Goal: Find contact information: Find contact information

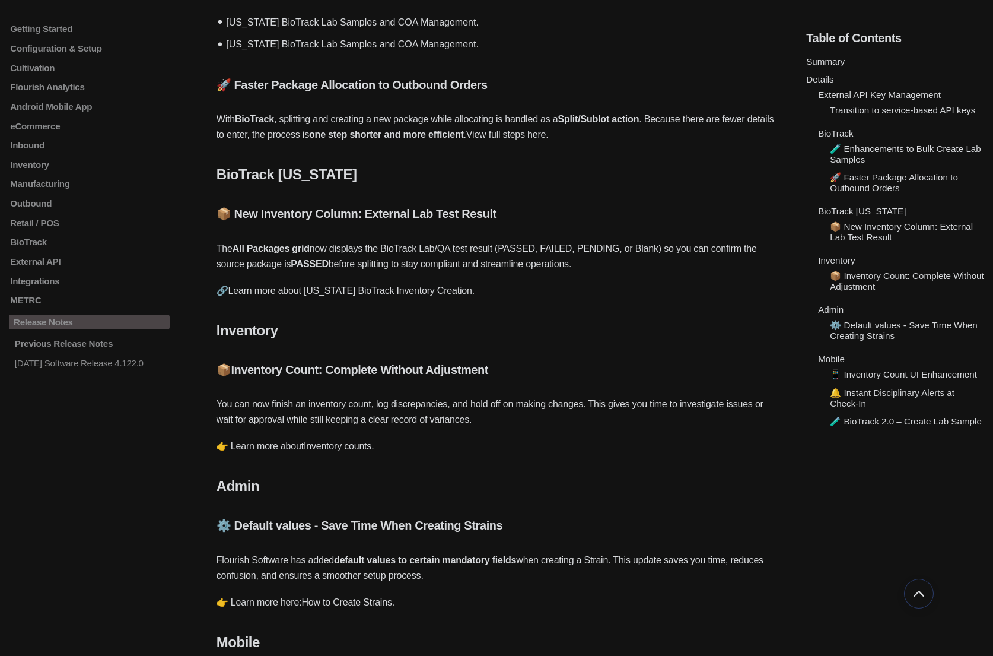
scroll to position [1079, 0]
drag, startPoint x: 577, startPoint y: 249, endPoint x: 652, endPoint y: 249, distance: 74.8
click at [652, 249] on p "The All Packages grid now displays the BioTrack Lab/QA test result (PASSED, FAI…" at bounding box center [497, 257] width 560 height 31
click at [592, 360] on div "Summary Details External API Key Management Transition to service-based API key…" at bounding box center [497, 51] width 560 height 1893
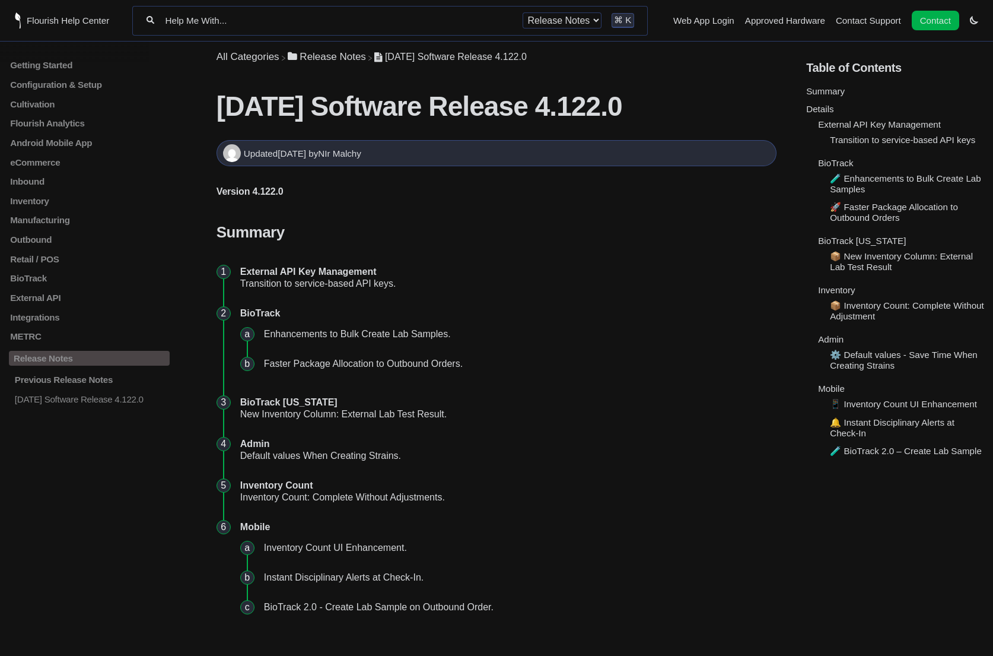
scroll to position [0, 0]
drag, startPoint x: 269, startPoint y: 151, endPoint x: 421, endPoint y: 151, distance: 151.9
click at [421, 151] on div "Updated 1 day ago by NIr Malchy" at bounding box center [496, 153] width 547 height 18
click at [499, 293] on li "External API Key Management Transition to service-based API keys." at bounding box center [506, 278] width 541 height 42
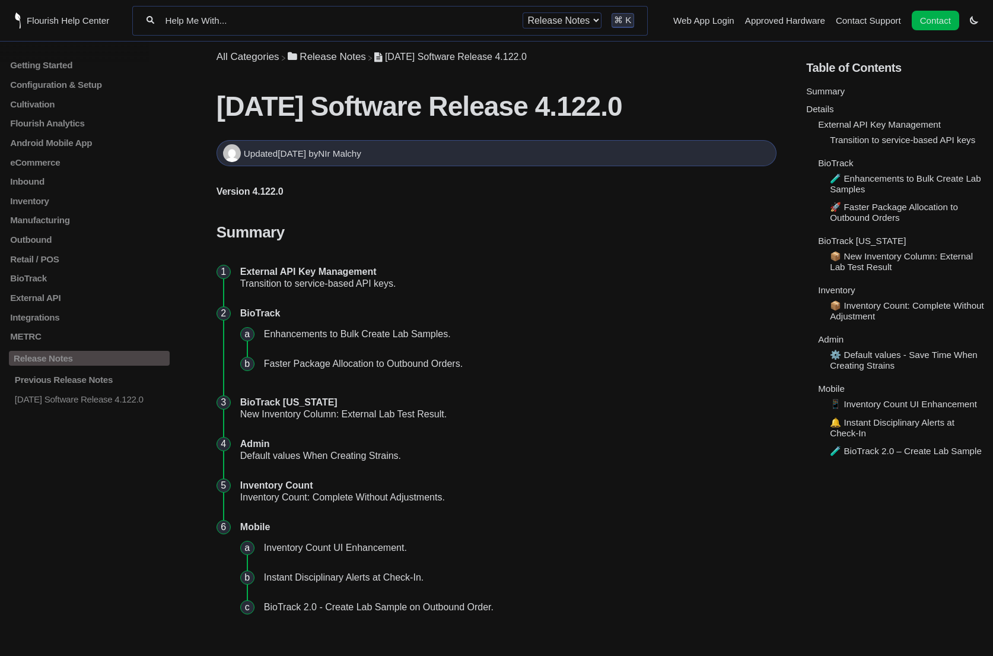
click at [679, 296] on li "External API Key Management Transition to service-based API keys." at bounding box center [506, 278] width 541 height 42
click at [650, 382] on li "BioTrack Enhancements to Bulk Create Lab Samples. Faster Package Allocation to …" at bounding box center [506, 342] width 541 height 89
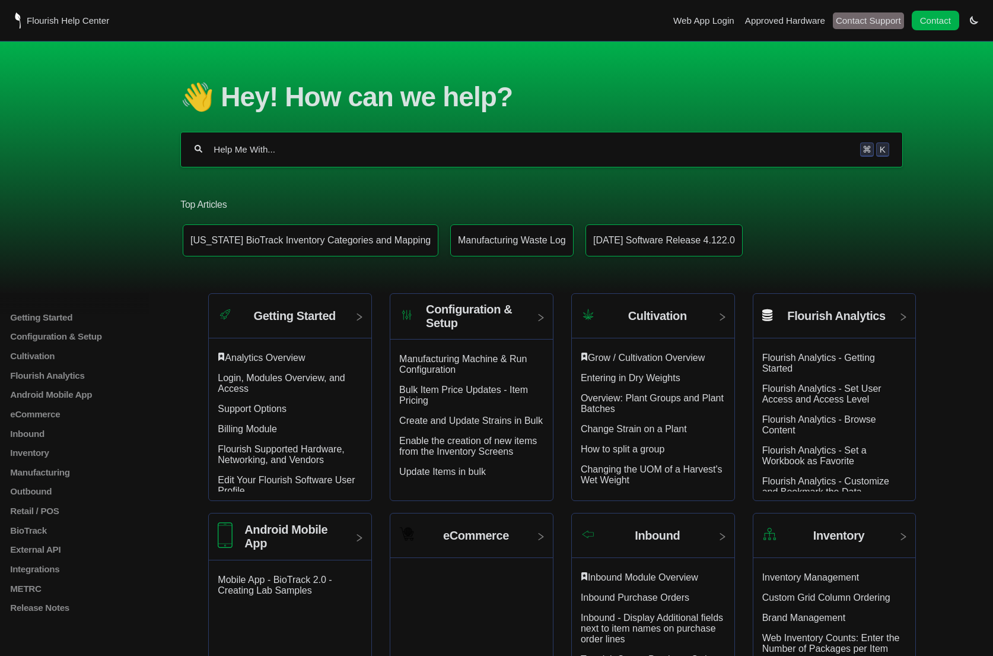
click at [873, 17] on link "Contact Support" at bounding box center [868, 20] width 65 height 10
